Goal: Complete application form

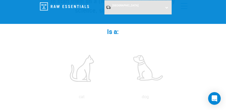
scroll to position [105, 0]
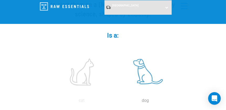
click at [144, 73] on label at bounding box center [145, 72] width 61 height 45
click at [113, 102] on input "radio" at bounding box center [113, 102] width 0 height 0
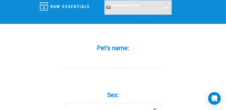
scroll to position [210, 0]
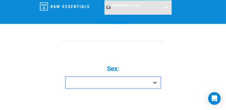
click at [155, 83] on select "Boy Girl" at bounding box center [112, 83] width 95 height 12
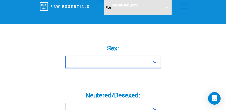
scroll to position [236, 0]
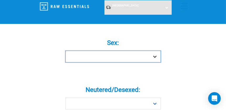
click at [154, 57] on select "Boy Girl" at bounding box center [112, 57] width 95 height 12
select select "girl"
click at [65, 51] on select "Boy Girl" at bounding box center [112, 57] width 95 height 12
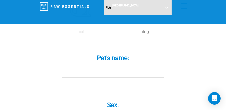
scroll to position [157, 0]
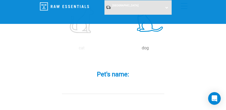
click at [137, 73] on label "Pet's name: *" at bounding box center [113, 73] width 136 height 9
click at [137, 82] on input "Pet's name: *" at bounding box center [113, 88] width 102 height 12
click at [130, 79] on div "Pet's name: *" at bounding box center [113, 78] width 136 height 31
click at [69, 90] on input "Pet's name: *" at bounding box center [113, 88] width 102 height 12
type input "Lexi"
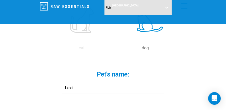
select select "3"
select select "February"
select select "2023"
type input "Jean"
type input "Aue"
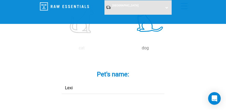
type input "[PERSON_NAME][EMAIL_ADDRESS][DOMAIN_NAME]"
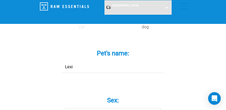
scroll to position [183, 0]
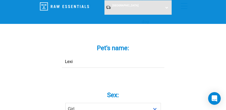
click at [77, 61] on input "Lexi" at bounding box center [113, 62] width 102 height 12
type input "L"
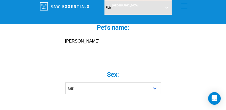
scroll to position [236, 0]
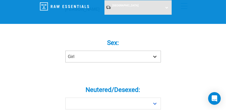
type input "Winston"
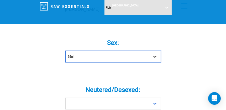
click at [154, 56] on select "Boy Girl" at bounding box center [112, 57] width 95 height 12
select select "boy"
click at [65, 51] on select "Boy Girl" at bounding box center [112, 57] width 95 height 12
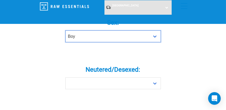
scroll to position [262, 0]
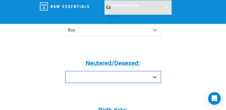
click at [156, 76] on select "Yes No" at bounding box center [112, 77] width 95 height 12
select select "yes"
click at [65, 71] on select "Yes No" at bounding box center [112, 77] width 95 height 12
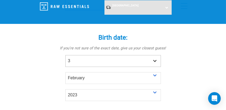
scroll to position [340, 0]
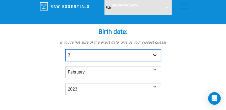
click at [72, 52] on select "- Day - 1 2 3 4 5 6 7 8 9 10 11 12 13 14 15 16 17 18 19 20 21 22 23 24 25 26 27" at bounding box center [112, 55] width 95 height 12
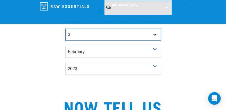
scroll to position [367, 0]
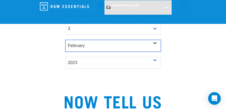
click at [155, 43] on select "- Month - January February March April May June July August September October N…" at bounding box center [112, 46] width 95 height 12
select select
click at [65, 40] on select "- Month - January February March April May June July August September October N…" at bounding box center [112, 46] width 95 height 12
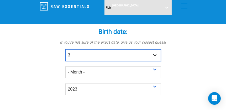
click at [154, 54] on select "- Day - 1 2 3 4 5 6 7 8 9 10 11 12 13 14 15 16 17 18 19 20 21 22 23 24 25 26 27" at bounding box center [112, 55] width 95 height 12
click at [86, 55] on select "- Day - 1 2 3 4 5 6 7 8 9 10 11 12 13 14 15 16 17 18 19 20 21 22 23 24 25 26 27" at bounding box center [112, 55] width 95 height 12
select select
click at [65, 49] on select "- Day - 1 2 3 4 5 6 7 8 9 10 11 12 13 14 15 16 17 18 19 20 21 22 23 24 25 26 27" at bounding box center [112, 55] width 95 height 12
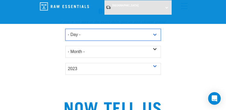
scroll to position [367, 0]
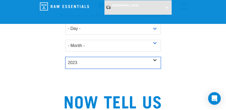
click at [81, 61] on select "- Year - 2025 2024 2023 2022 2021 2020 2019 2018 2017 2016 2015 2014 2013 2012" at bounding box center [112, 63] width 95 height 12
click at [65, 57] on select "- Year - 2025 2024 2023 2022 2021 2020 2019 2018 2017 2016 2015 2014 2013 2012" at bounding box center [112, 63] width 95 height 12
click at [155, 60] on select "- Year - 2025 2024 2023 2022 2021 2020 2019 2018 2017 2016 2015 2014 2013 2012" at bounding box center [112, 63] width 95 height 12
select select "2018"
click at [65, 57] on select "- Year - 2025 2024 2023 2022 2021 2020 2019 2018 2017 2016 2015 2014 2013 2012" at bounding box center [112, 63] width 95 height 12
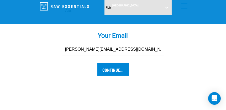
scroll to position [603, 0]
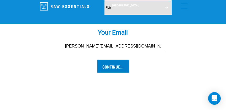
click at [110, 63] on input "Continue..." at bounding box center [112, 66] width 31 height 13
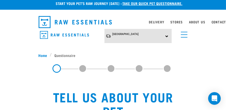
scroll to position [0, 0]
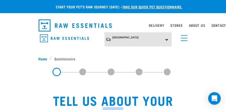
drag, startPoint x: 230, startPoint y: 104, endPoint x: 230, endPoint y: 118, distance: 14.7
click at [124, 34] on link "[GEOGRAPHIC_DATA]" at bounding box center [125, 38] width 26 height 8
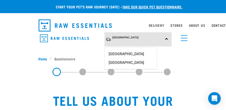
drag, startPoint x: 123, startPoint y: 50, endPoint x: 130, endPoint y: 50, distance: 7.6
click at [123, 50] on link "[GEOGRAPHIC_DATA]" at bounding box center [130, 54] width 52 height 9
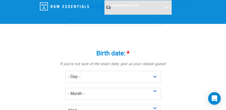
scroll to position [314, 0]
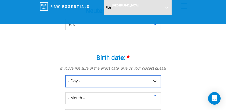
click at [155, 81] on select "- Day - 1 2 3 4 5 6 7 8 9 10 11 12 13 14 15 16 17 18 19 20 21 22 23 24 25 26 27" at bounding box center [112, 81] width 95 height 12
select select "5"
click at [65, 75] on select "- Day - 1 2 3 4 5 6 7 8 9 10 11 12 13 14 15 16 17 18 19 20 21 22 23 24 25 26 27" at bounding box center [112, 81] width 95 height 12
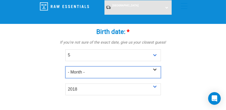
click at [154, 69] on select "- Month - January February March April May June July August September October N…" at bounding box center [112, 72] width 95 height 12
select select "October"
click at [65, 66] on select "- Month - January February March April May June July August September October N…" at bounding box center [112, 72] width 95 height 12
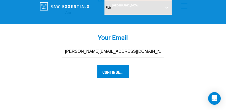
scroll to position [603, 0]
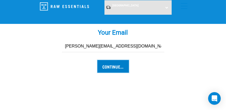
click at [111, 65] on input "Continue..." at bounding box center [112, 66] width 31 height 13
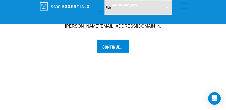
scroll to position [629, 0]
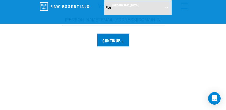
click at [110, 37] on input "Continue..." at bounding box center [112, 40] width 31 height 13
click at [115, 38] on input "Continue..." at bounding box center [112, 40] width 31 height 13
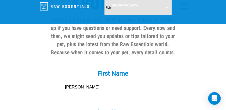
scroll to position [476, 0]
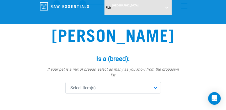
scroll to position [52, 0]
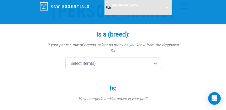
click at [155, 57] on div "Select item(s)" at bounding box center [112, 63] width 95 height 12
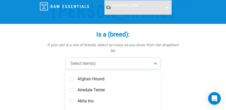
scroll to position [26, 0]
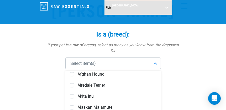
click at [76, 57] on div "Select item(s)" at bounding box center [112, 63] width 95 height 12
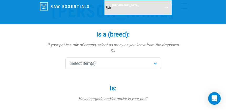
click at [86, 60] on span "Select item(s)" at bounding box center [82, 63] width 25 height 6
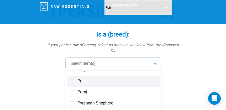
scroll to position [1677, 0]
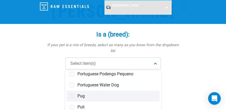
click at [72, 94] on span at bounding box center [72, 96] width 4 height 4
click at [126, 90] on div "Pug" at bounding box center [113, 95] width 93 height 11
click at [71, 94] on span at bounding box center [72, 96] width 4 height 4
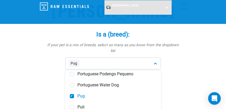
click at [174, 85] on label "Is: *" at bounding box center [113, 87] width 136 height 9
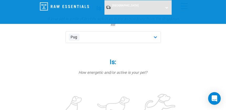
scroll to position [105, 0]
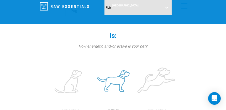
click at [112, 73] on label at bounding box center [113, 81] width 41 height 45
click at [92, 110] on input "radio" at bounding box center [92, 112] width 0 height 0
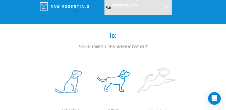
click at [71, 76] on label at bounding box center [70, 81] width 41 height 45
click at [49, 110] on input "radio" at bounding box center [49, 112] width 0 height 0
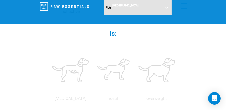
scroll to position [210, 0]
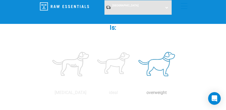
click at [164, 61] on label at bounding box center [156, 64] width 41 height 45
click at [135, 94] on input "radio" at bounding box center [135, 94] width 0 height 0
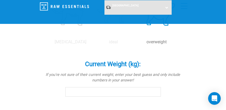
scroll to position [262, 0]
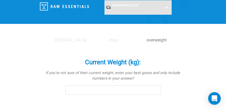
click at [75, 85] on input "Current Weight (kg): *" at bounding box center [112, 89] width 95 height 9
click at [155, 85] on input "13.9" at bounding box center [112, 89] width 95 height 9
click at [154, 85] on input "14" at bounding box center [112, 89] width 95 height 9
click at [80, 85] on input "14" at bounding box center [112, 89] width 95 height 9
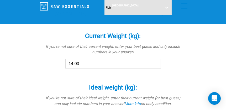
type input "14.00"
click at [166, 76] on div "Ideal weight (kg): * If you're not sure of their ideal weight, enter their curr…" at bounding box center [113, 98] width 136 height 44
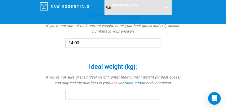
scroll to position [314, 0]
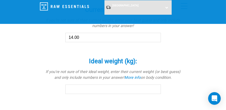
click at [78, 85] on input "Ideal weight (kg): *" at bounding box center [112, 88] width 95 height 9
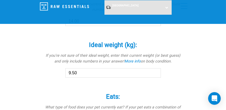
scroll to position [340, 0]
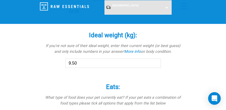
type input "9.50"
click at [131, 82] on label "Eats: *" at bounding box center [113, 86] width 136 height 9
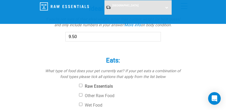
click at [80, 84] on input "Raw Essentials" at bounding box center [80, 85] width 3 height 3
checkbox input "true"
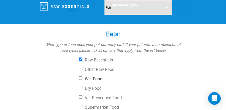
scroll to position [419, 0]
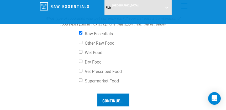
click at [112, 94] on input "Continue..." at bounding box center [112, 100] width 31 height 13
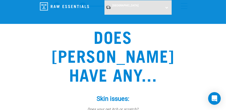
scroll to position [52, 0]
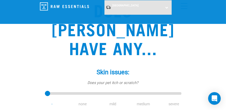
click at [114, 101] on li "mild" at bounding box center [113, 104] width 30 height 6
click at [112, 101] on li "mild" at bounding box center [113, 104] width 30 height 6
click at [51, 90] on input "range" at bounding box center [113, 93] width 136 height 7
click at [114, 101] on li "mild" at bounding box center [113, 104] width 30 height 6
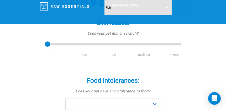
scroll to position [105, 0]
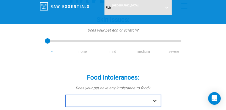
click at [155, 95] on select "No Yes" at bounding box center [112, 101] width 95 height 12
select select "no"
click at [65, 95] on select "No Yes" at bounding box center [112, 101] width 95 height 12
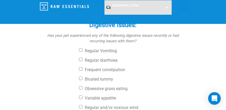
scroll to position [236, 0]
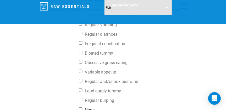
click at [80, 107] on input "None" at bounding box center [80, 108] width 3 height 3
checkbox input "true"
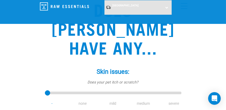
scroll to position [52, 0]
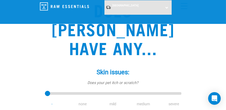
click at [112, 101] on li "mild" at bounding box center [113, 104] width 30 height 6
click at [116, 101] on li "mild" at bounding box center [113, 104] width 30 height 6
click at [112, 101] on li "mild" at bounding box center [113, 104] width 30 height 6
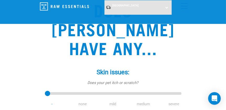
click at [115, 80] on div "Skin issues: * Does your pet itch or scratch? - none mild medium severe" at bounding box center [113, 84] width 136 height 46
click at [110, 101] on li "mild" at bounding box center [113, 104] width 30 height 6
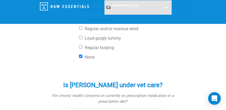
scroll to position [314, 0]
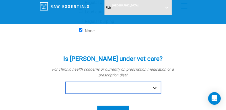
click at [154, 82] on select "No Yes" at bounding box center [112, 88] width 95 height 12
select select "yes"
click at [65, 82] on select "No Yes" at bounding box center [112, 88] width 95 height 12
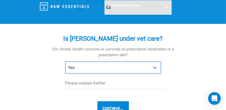
scroll to position [340, 0]
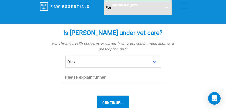
click at [66, 68] on div "Is Winston under vet care? * For chronic health concerns or currently on prescr…" at bounding box center [113, 56] width 136 height 69
click at [70, 69] on div "Is Winston under vet care? * For chronic health concerns or currently on prescr…" at bounding box center [113, 56] width 136 height 69
click at [67, 72] on input "text" at bounding box center [113, 78] width 102 height 12
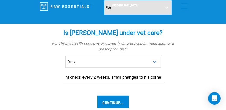
scroll to position [0, 10]
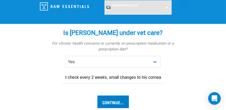
type input "weight check every 2 weeks, small changes to his cornea"
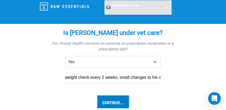
click at [117, 95] on input "Continue..." at bounding box center [112, 101] width 31 height 13
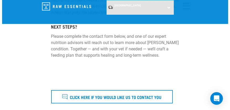
scroll to position [210, 0]
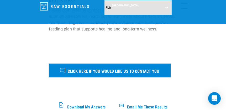
click at [106, 69] on span "Click here if you would like us to contact you" at bounding box center [113, 70] width 91 height 7
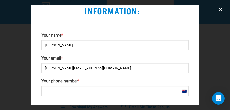
scroll to position [52, 0]
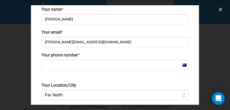
click at [53, 63] on input "Your phone number *" at bounding box center [114, 65] width 147 height 10
type input "[PHONE_NUMBER]"
type input "4500"
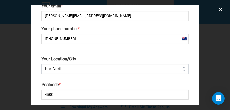
click at [179, 70] on select "Far [GEOGRAPHIC_DATA] [GEOGRAPHIC_DATA] [GEOGRAPHIC_DATA] [GEOGRAPHIC_DATA] [GE…" at bounding box center [114, 69] width 147 height 10
click at [41, 64] on select "Far [GEOGRAPHIC_DATA] [GEOGRAPHIC_DATA] [GEOGRAPHIC_DATA] [GEOGRAPHIC_DATA] [GE…" at bounding box center [114, 69] width 147 height 10
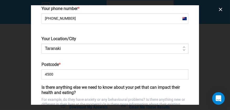
scroll to position [105, 0]
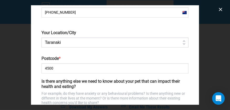
click at [180, 43] on select "Far [GEOGRAPHIC_DATA] [GEOGRAPHIC_DATA] [GEOGRAPHIC_DATA] [GEOGRAPHIC_DATA] [GE…" at bounding box center [114, 42] width 147 height 10
click at [41, 37] on select "Far [GEOGRAPHIC_DATA] [GEOGRAPHIC_DATA] [GEOGRAPHIC_DATA] [GEOGRAPHIC_DATA] [GE…" at bounding box center [114, 42] width 147 height 10
click at [179, 43] on select "Far [GEOGRAPHIC_DATA] [GEOGRAPHIC_DATA] [GEOGRAPHIC_DATA] [GEOGRAPHIC_DATA] [GE…" at bounding box center [114, 42] width 147 height 10
click at [66, 41] on select "Far [GEOGRAPHIC_DATA] [GEOGRAPHIC_DATA] [GEOGRAPHIC_DATA] [GEOGRAPHIC_DATA] [GE…" at bounding box center [114, 42] width 147 height 10
click at [177, 43] on select "Far [GEOGRAPHIC_DATA] [GEOGRAPHIC_DATA] [GEOGRAPHIC_DATA] [GEOGRAPHIC_DATA] [GE…" at bounding box center [114, 42] width 147 height 10
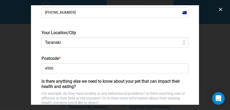
select select "Taranaki"
click at [41, 37] on select "Far [GEOGRAPHIC_DATA] [GEOGRAPHIC_DATA] [GEOGRAPHIC_DATA] [GEOGRAPHIC_DATA] [GE…" at bounding box center [114, 42] width 147 height 10
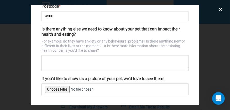
scroll to position [157, 0]
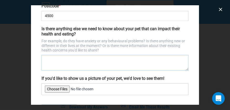
click at [53, 61] on textarea "Is there anything else we need to know about your pet that can impact their hea…" at bounding box center [114, 63] width 147 height 16
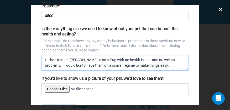
type textarea "He has a sister [PERSON_NAME], also a Pug with no health issues and no weight p…"
click at [56, 89] on input "If you'd like to show us a picture of your pet, we'd love to see them!" at bounding box center [114, 89] width 147 height 12
click at [58, 88] on input "If you'd like to show us a picture of your pet, we'd love to see them!" at bounding box center [114, 89] width 147 height 12
type input "C:\fakepath\IMG_0220.JPEG"
click at [97, 84] on input "If you'd like to show us a picture of your pet, we'd love to see them!" at bounding box center [114, 89] width 147 height 12
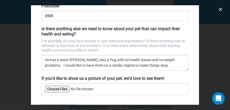
click at [58, 89] on input "If you'd like to show us a picture of your pet, we'd love to see them!" at bounding box center [114, 89] width 147 height 12
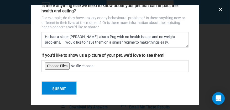
scroll to position [180, 0]
